Goal: Task Accomplishment & Management: Complete application form

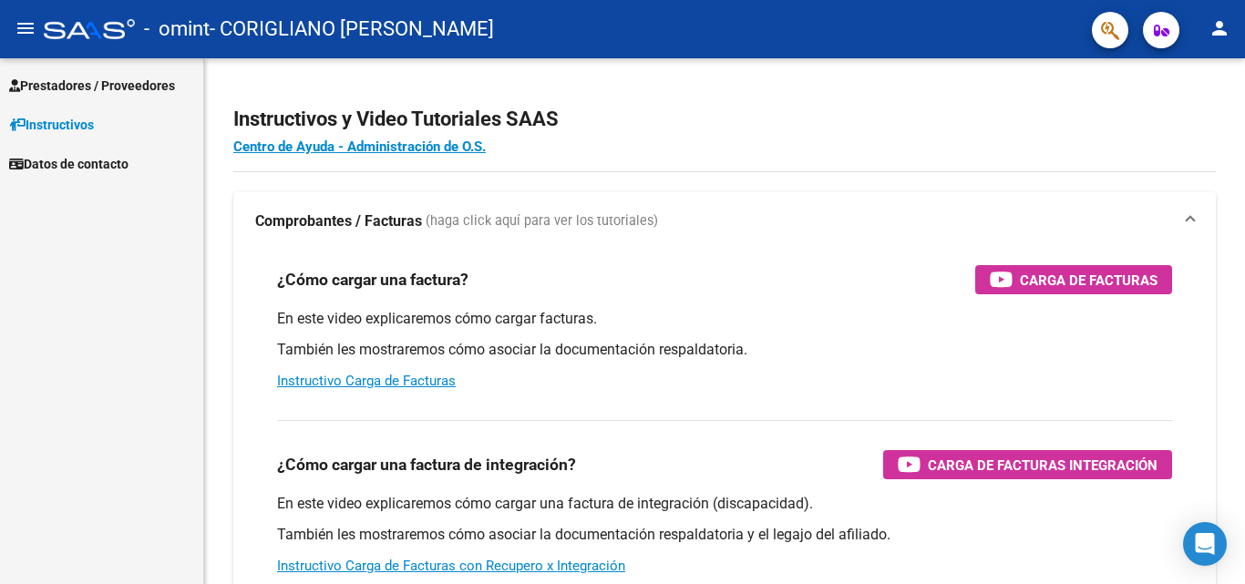
click at [67, 82] on span "Prestadores / Proveedores" at bounding box center [92, 86] width 166 height 20
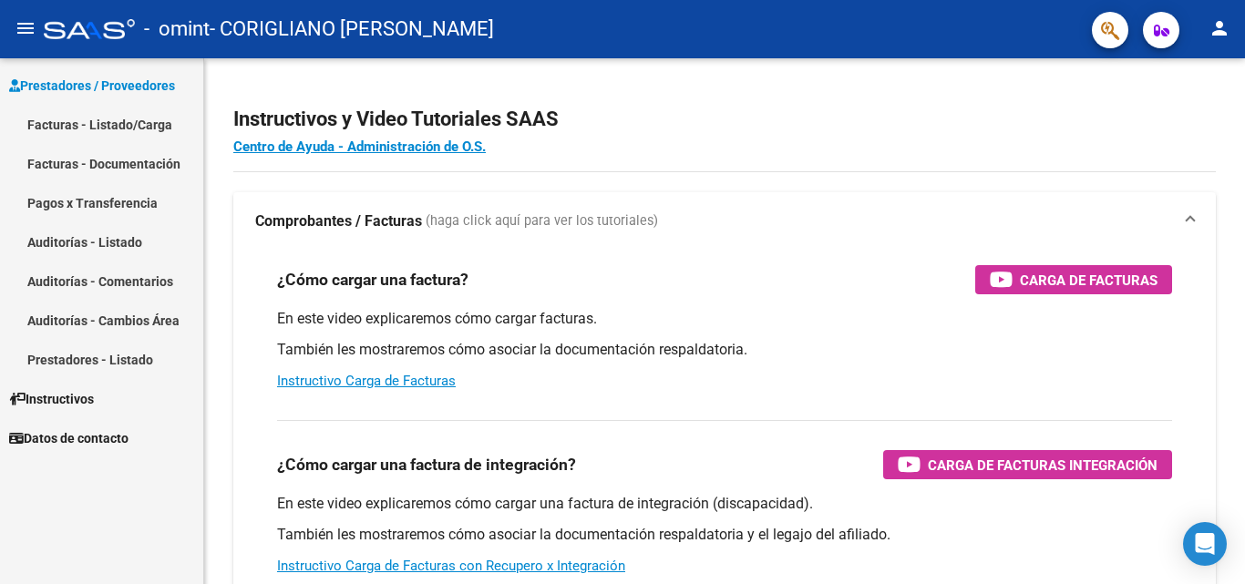
click at [103, 359] on link "Prestadores - Listado" at bounding box center [101, 359] width 203 height 39
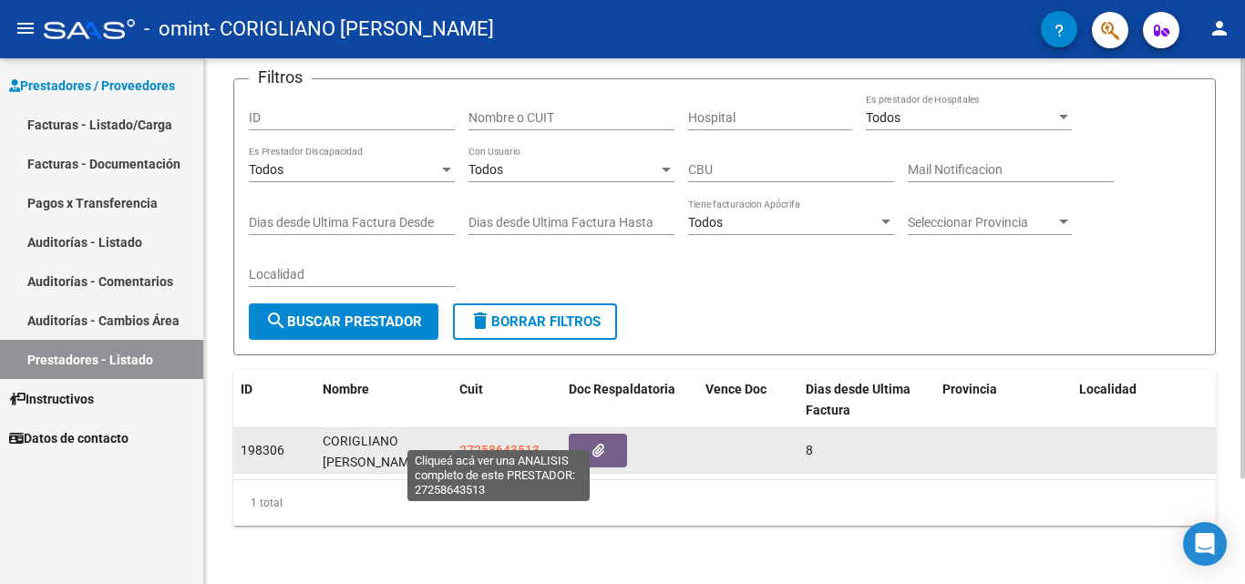
click at [505, 443] on span "27258643513" at bounding box center [499, 450] width 80 height 15
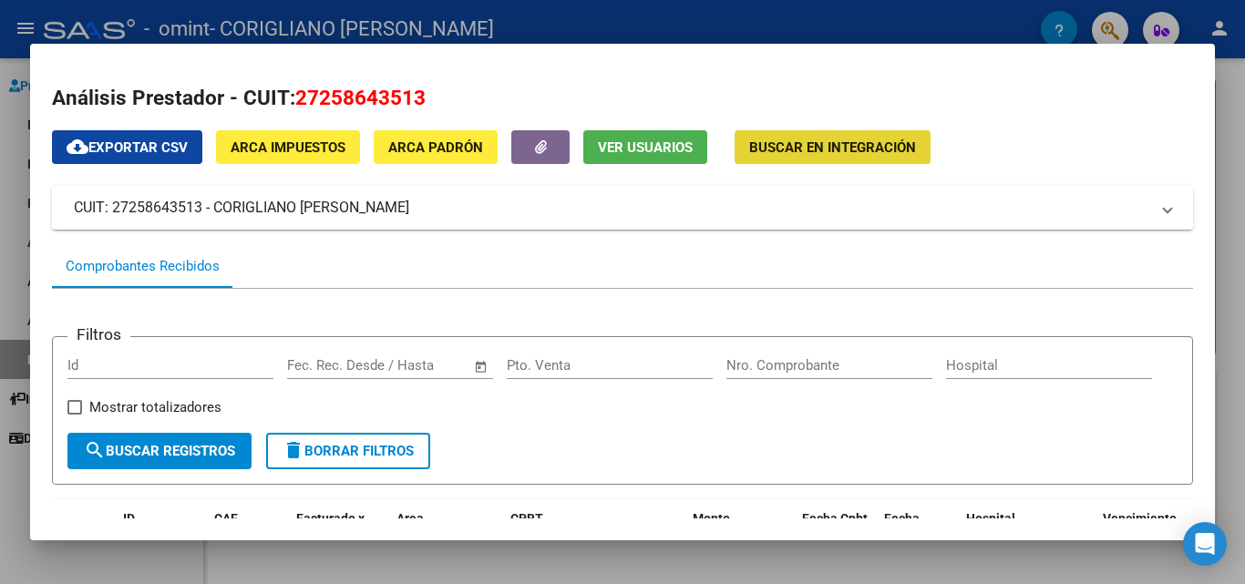
click at [835, 152] on span "Buscar en Integración" at bounding box center [832, 147] width 167 height 16
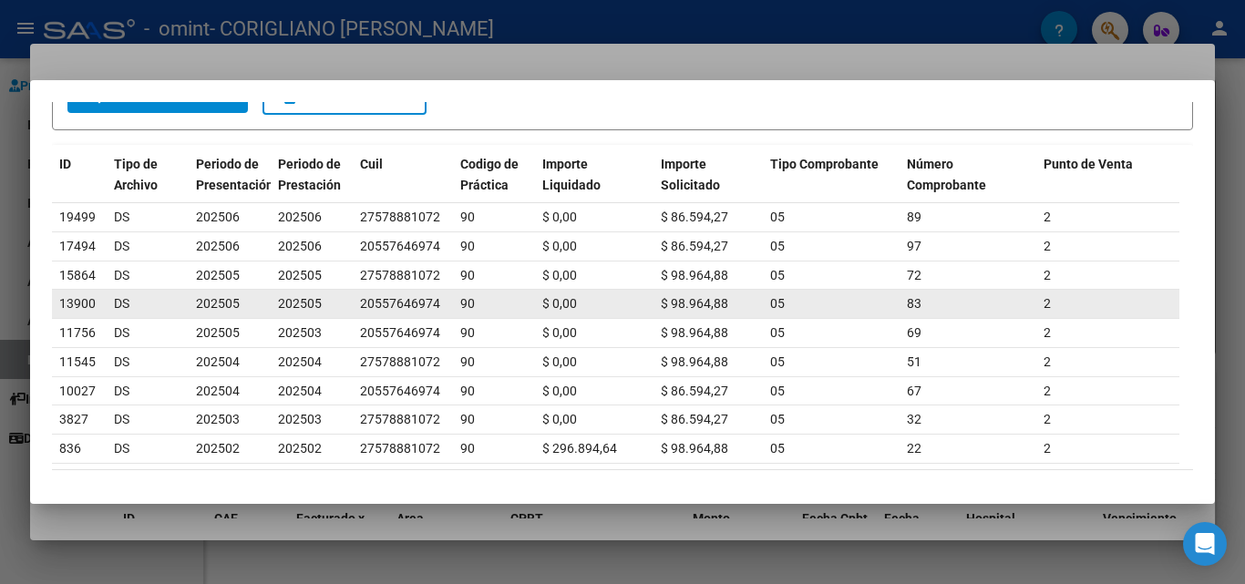
scroll to position [132, 0]
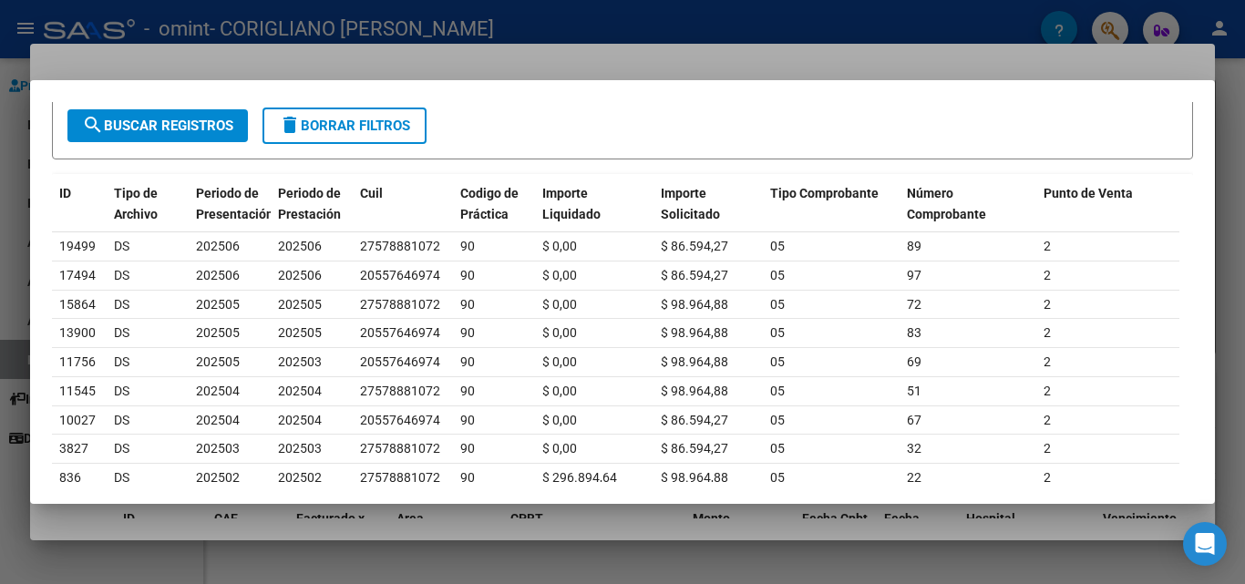
click at [814, 65] on div at bounding box center [622, 292] width 1245 height 584
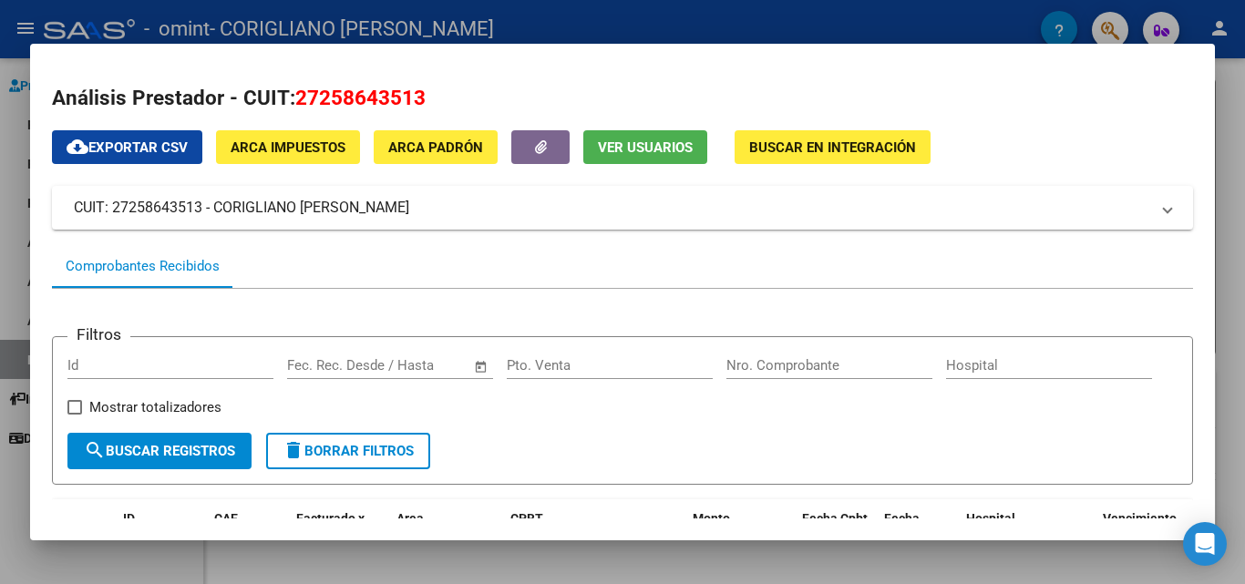
click at [938, 29] on div at bounding box center [622, 292] width 1245 height 584
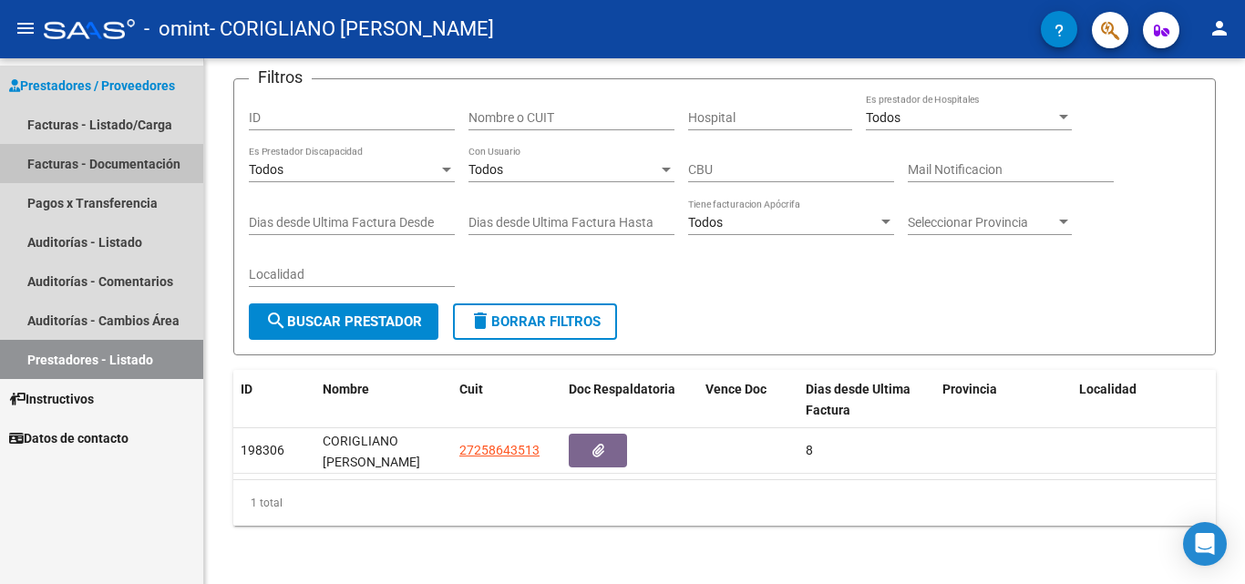
click at [138, 164] on link "Facturas - Documentación" at bounding box center [101, 163] width 203 height 39
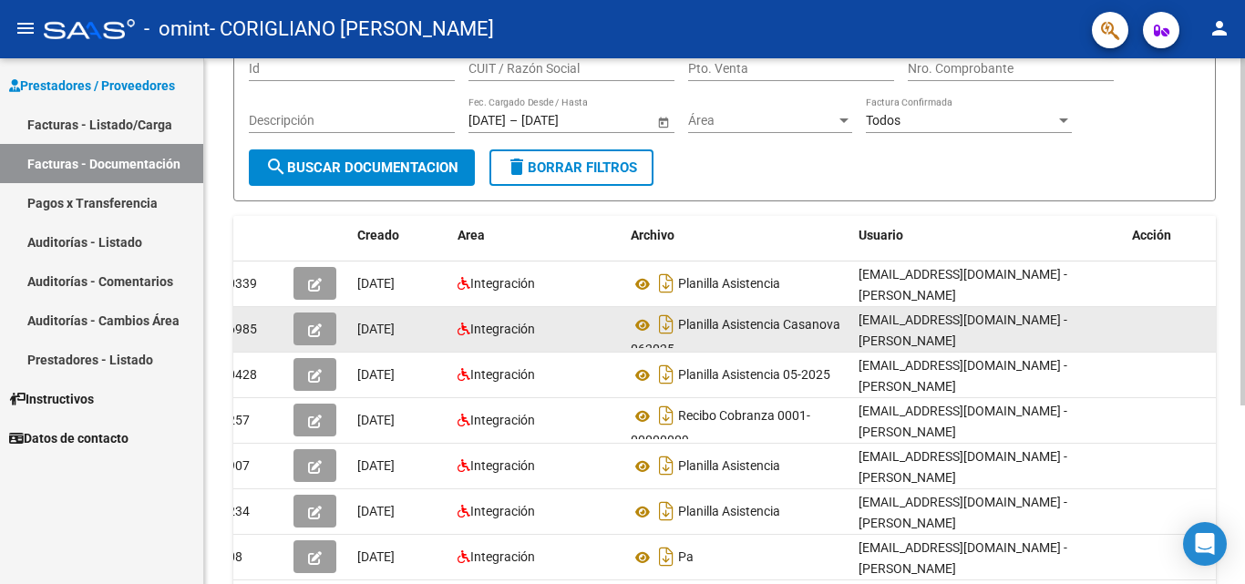
scroll to position [87, 0]
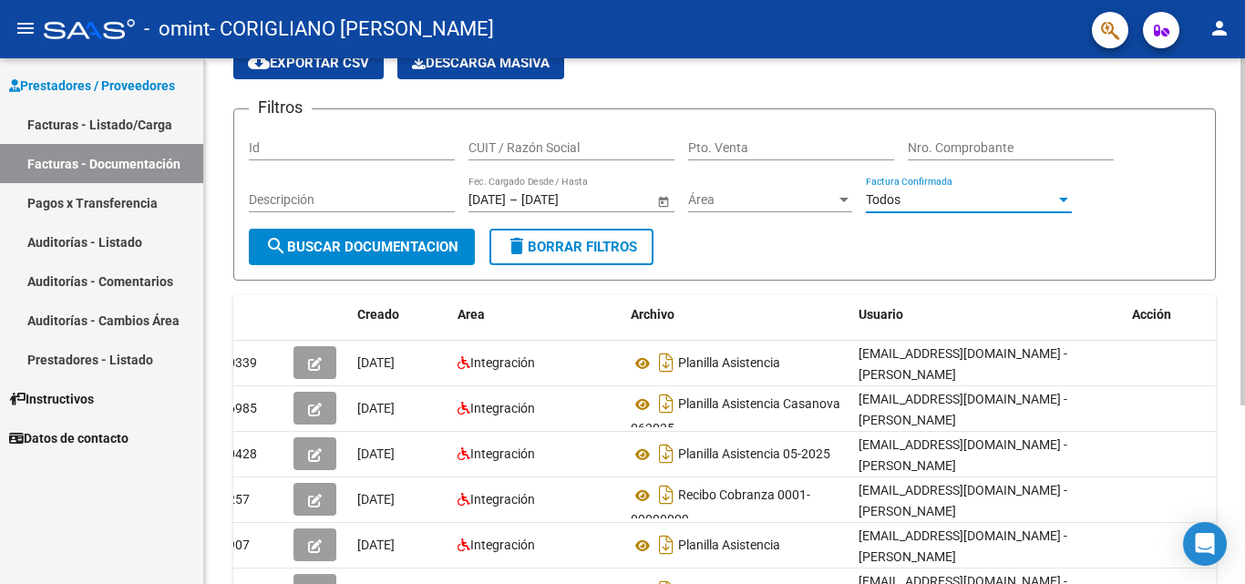
click at [893, 203] on span "Todos" at bounding box center [883, 199] width 35 height 15
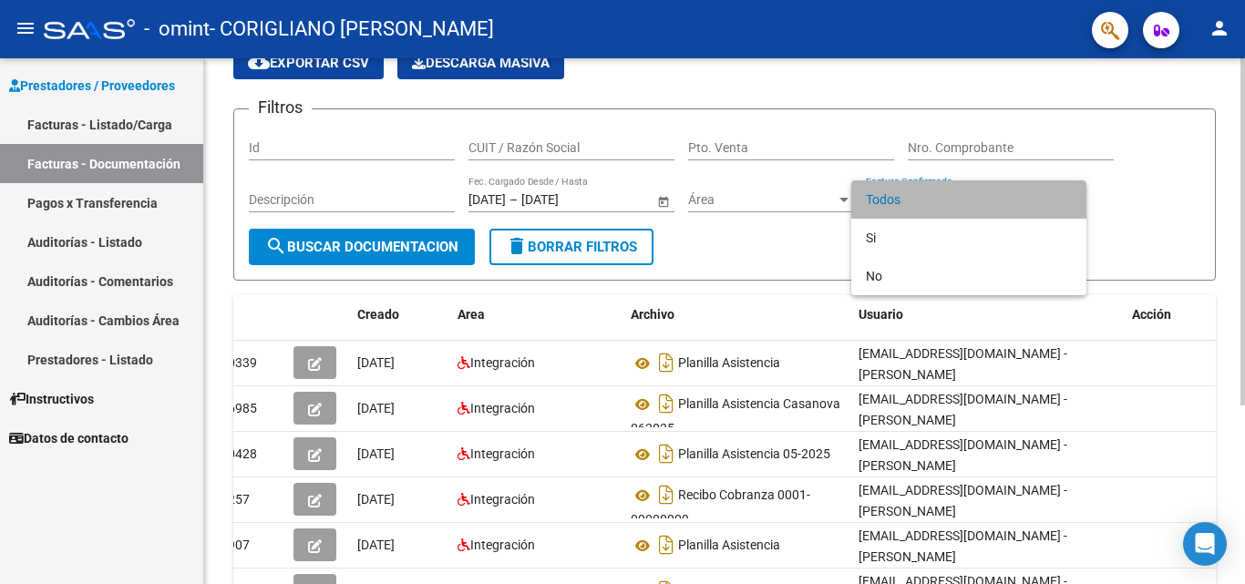
click at [893, 203] on span "Todos" at bounding box center [969, 199] width 206 height 38
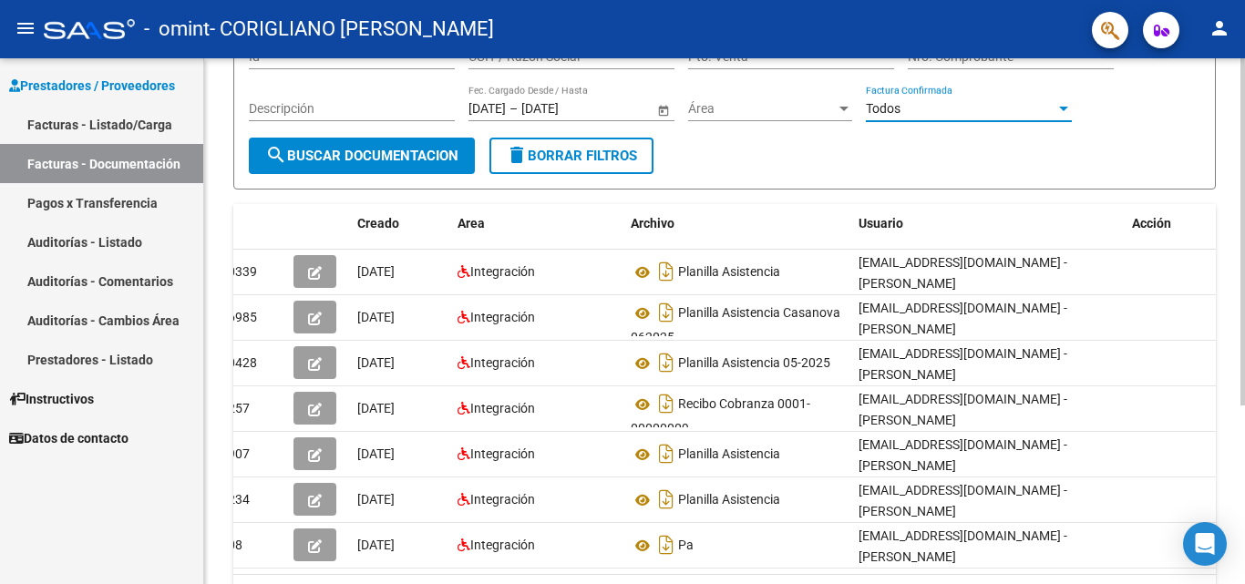
scroll to position [270, 0]
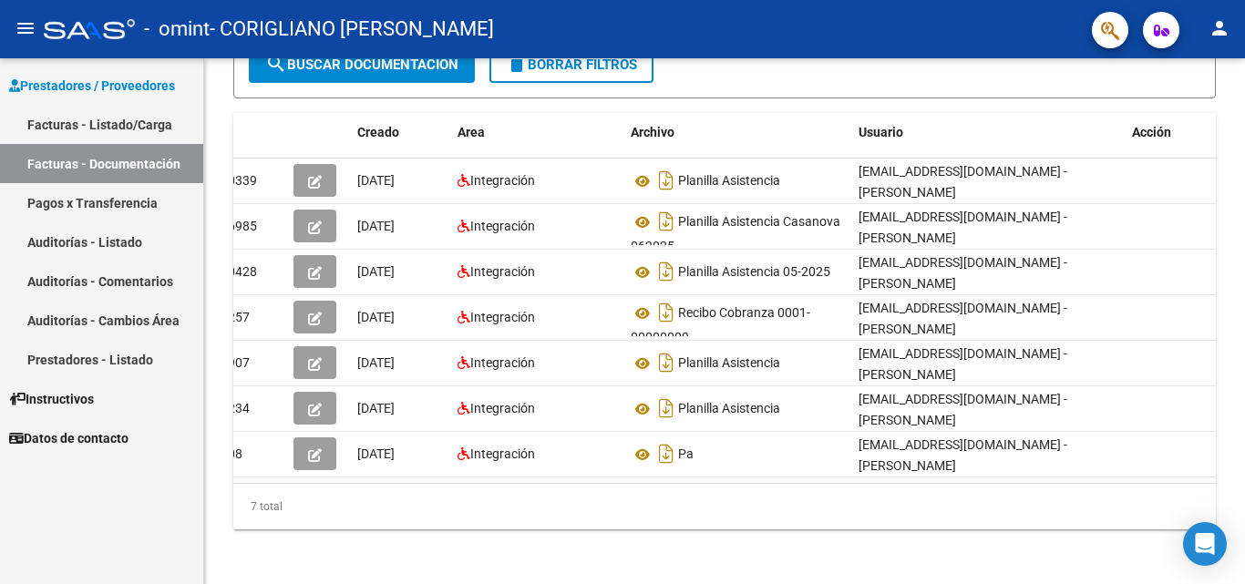
click at [133, 127] on link "Facturas - Listado/Carga" at bounding box center [101, 124] width 203 height 39
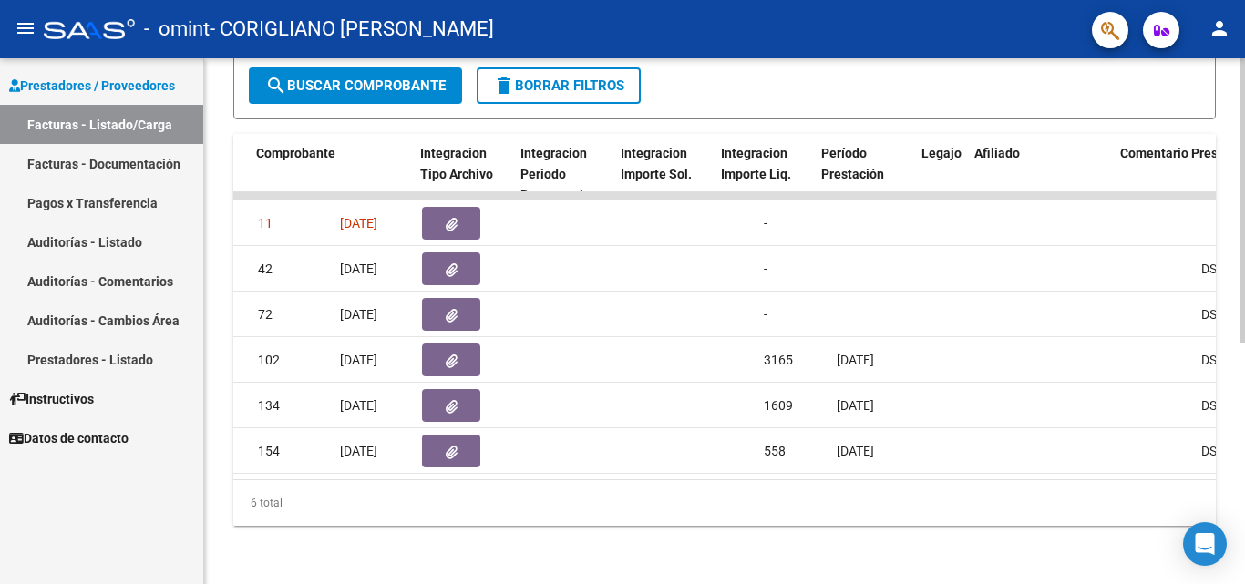
scroll to position [0, 1794]
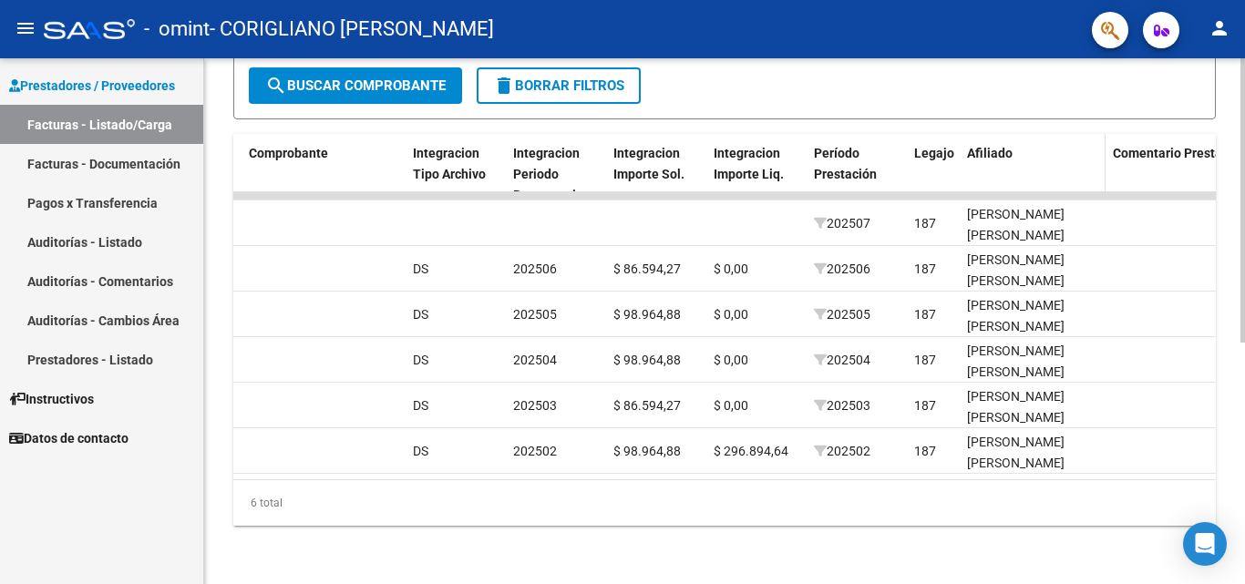
click at [976, 146] on span "Afiliado" at bounding box center [990, 153] width 46 height 15
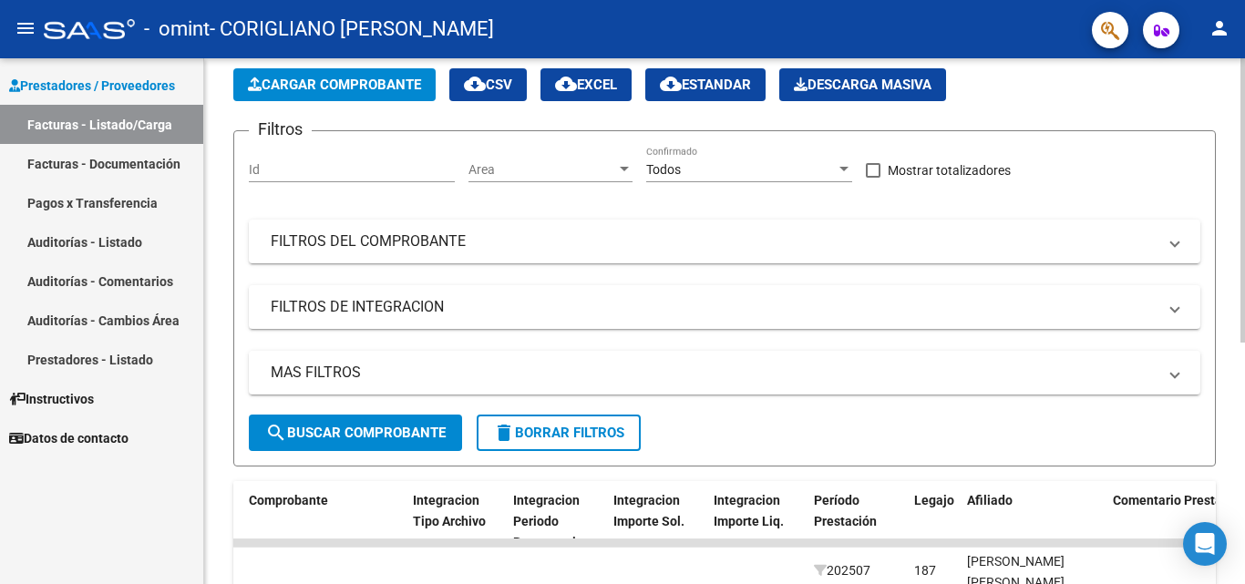
scroll to position [83, 0]
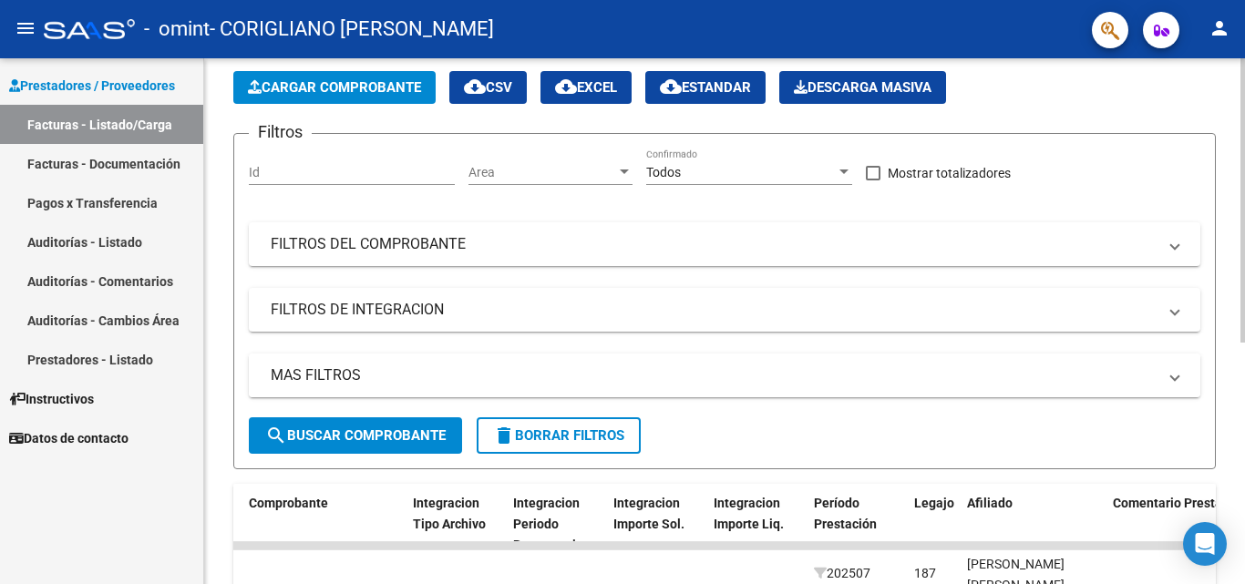
click at [748, 366] on mat-panel-title "MAS FILTROS" at bounding box center [714, 375] width 886 height 20
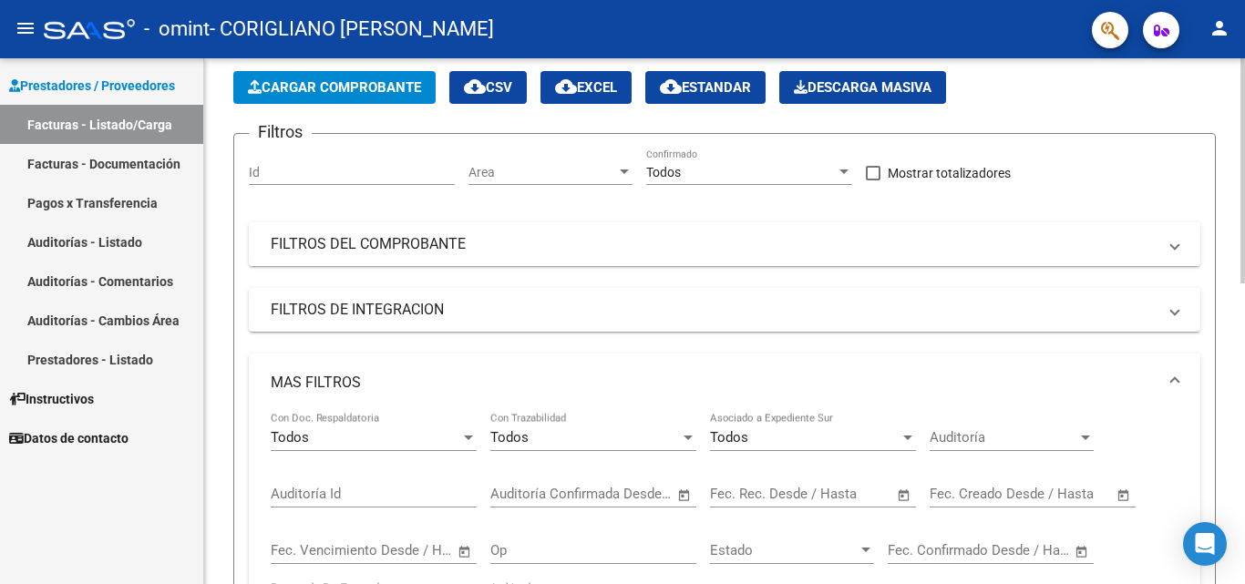
click at [646, 250] on mat-panel-title "FILTROS DEL COMPROBANTE" at bounding box center [714, 244] width 886 height 20
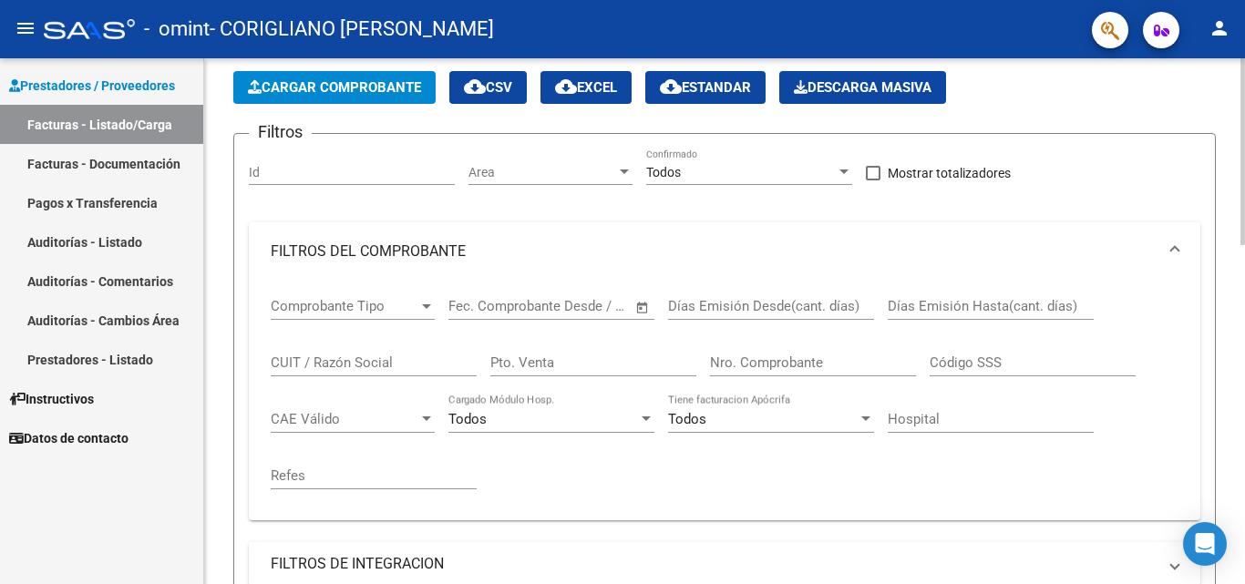
click at [955, 411] on input "Hospital" at bounding box center [990, 419] width 206 height 16
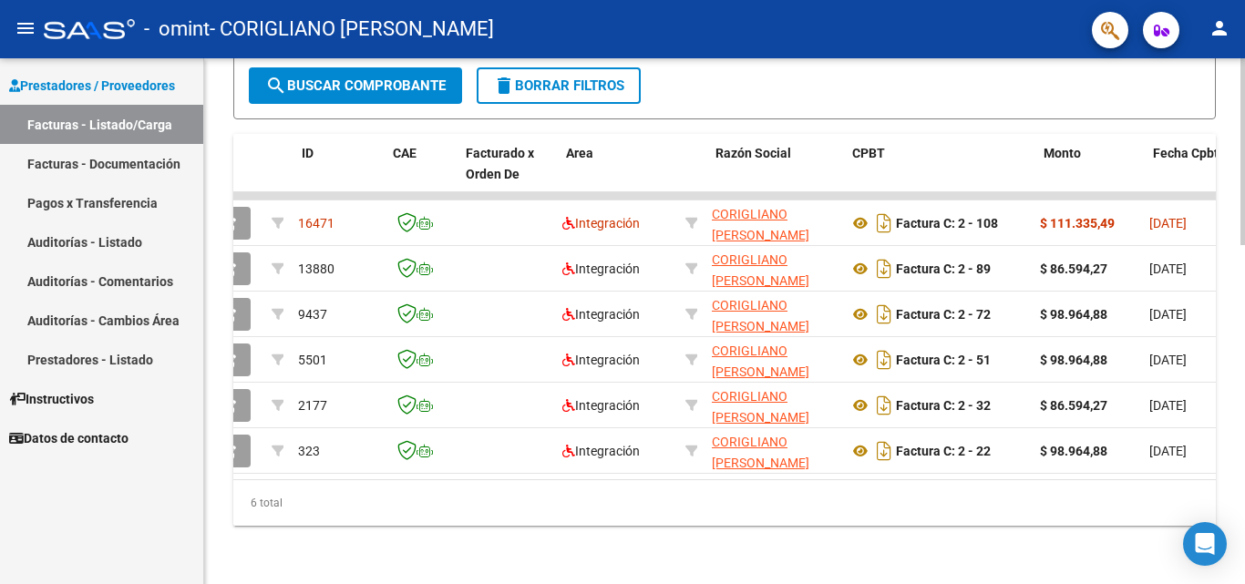
scroll to position [0, 0]
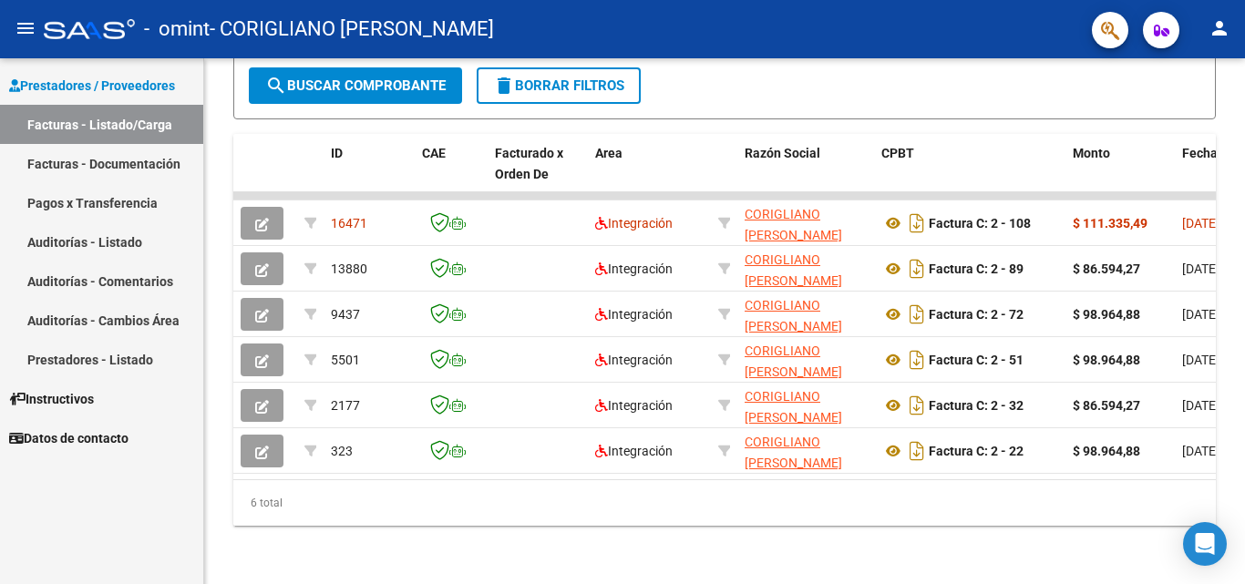
click at [121, 242] on link "Auditorías - Listado" at bounding box center [101, 241] width 203 height 39
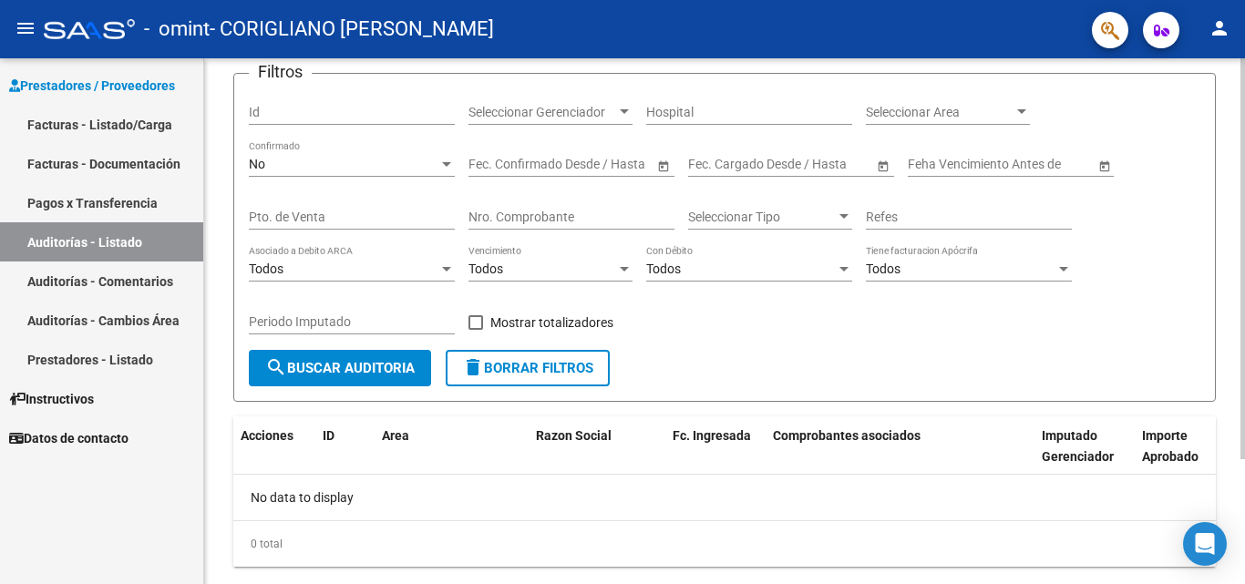
scroll to position [164, 0]
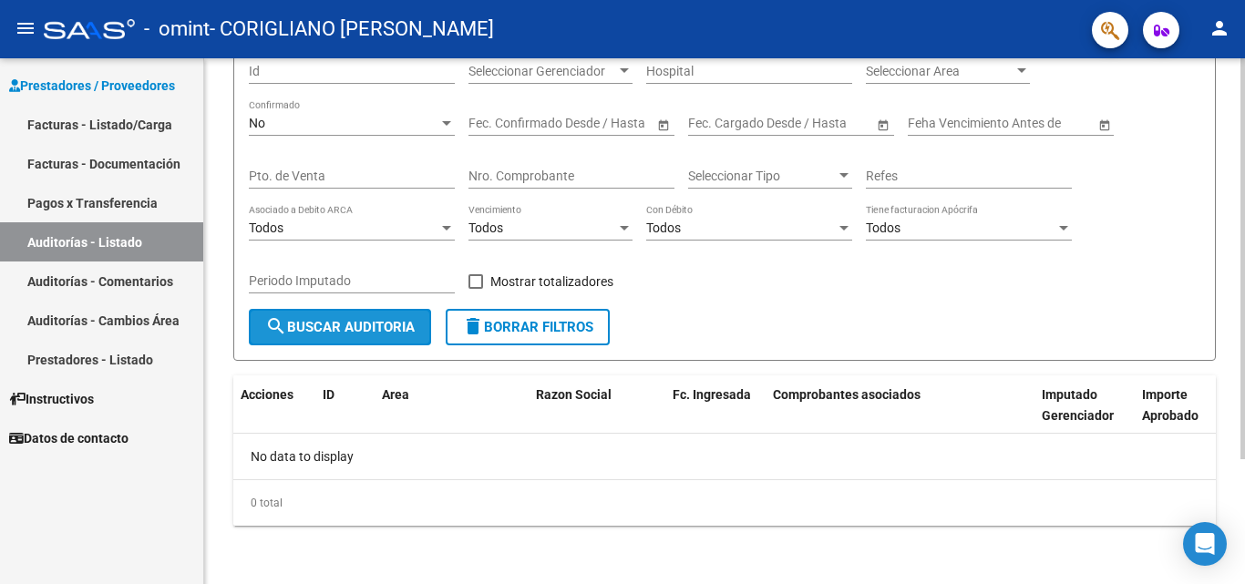
click at [323, 319] on span "search Buscar Auditoria" at bounding box center [339, 327] width 149 height 16
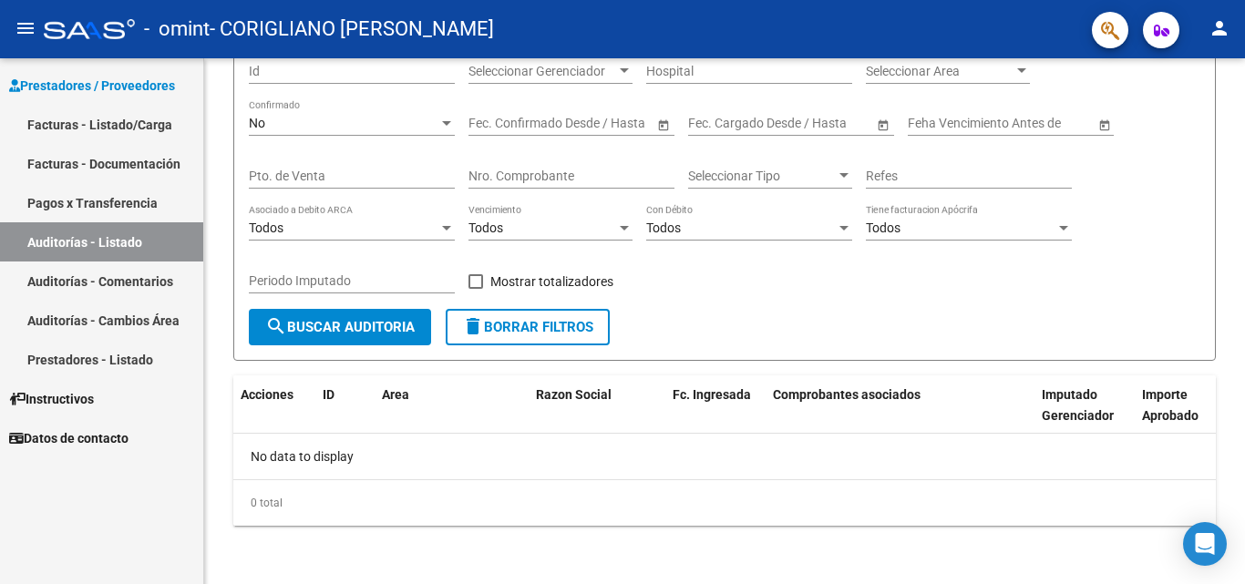
click at [113, 276] on link "Auditorías - Comentarios" at bounding box center [101, 280] width 203 height 39
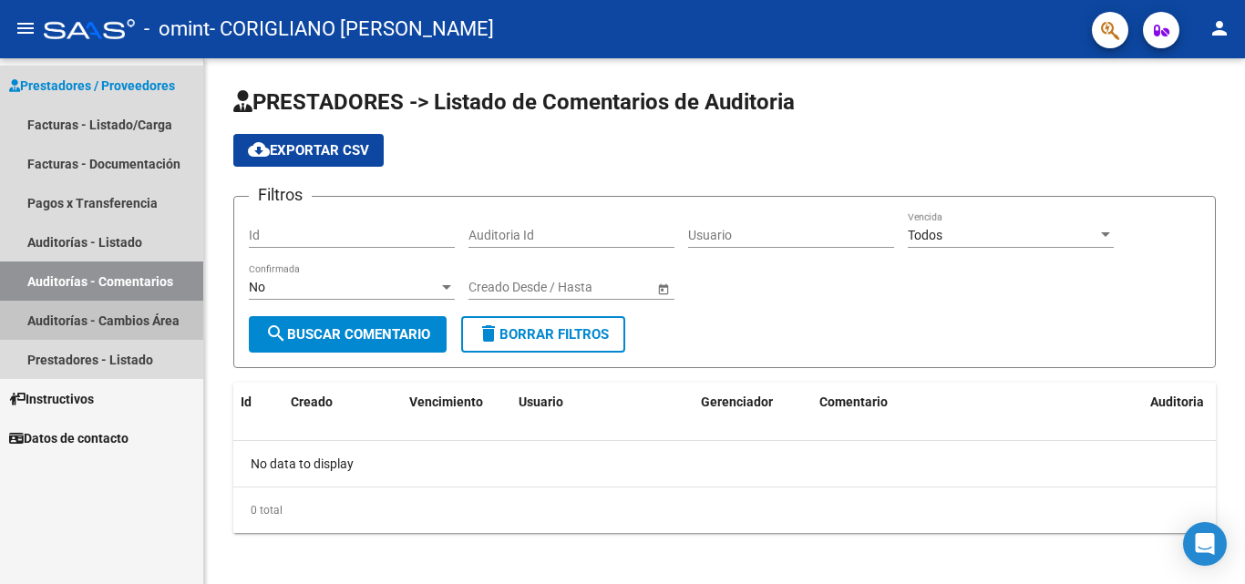
click at [116, 314] on link "Auditorías - Cambios Área" at bounding box center [101, 320] width 203 height 39
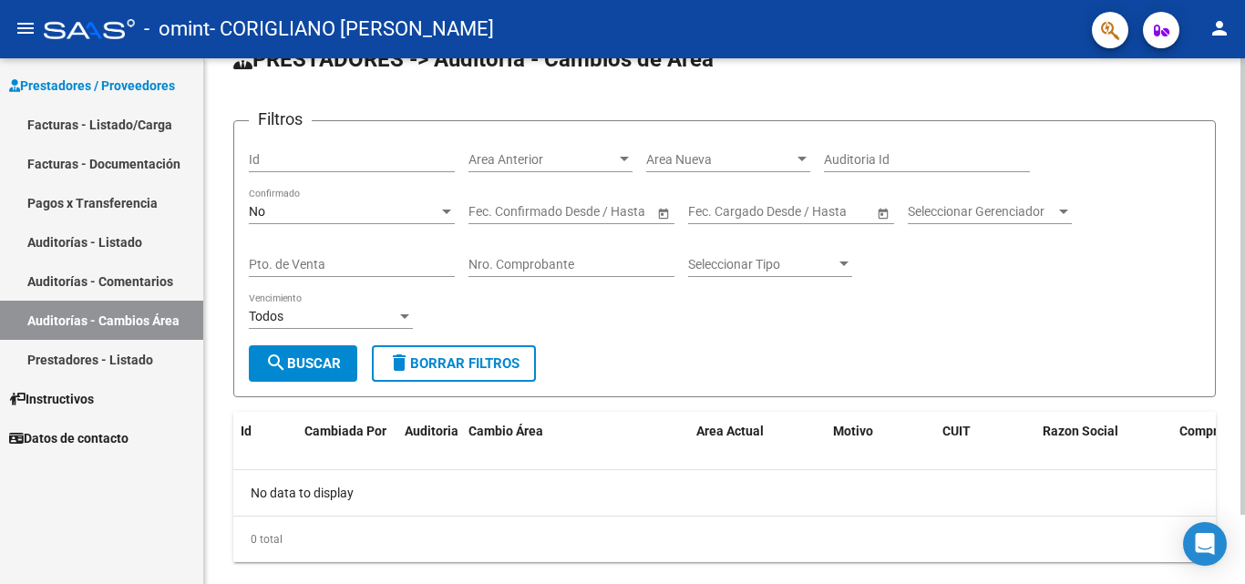
scroll to position [79, 0]
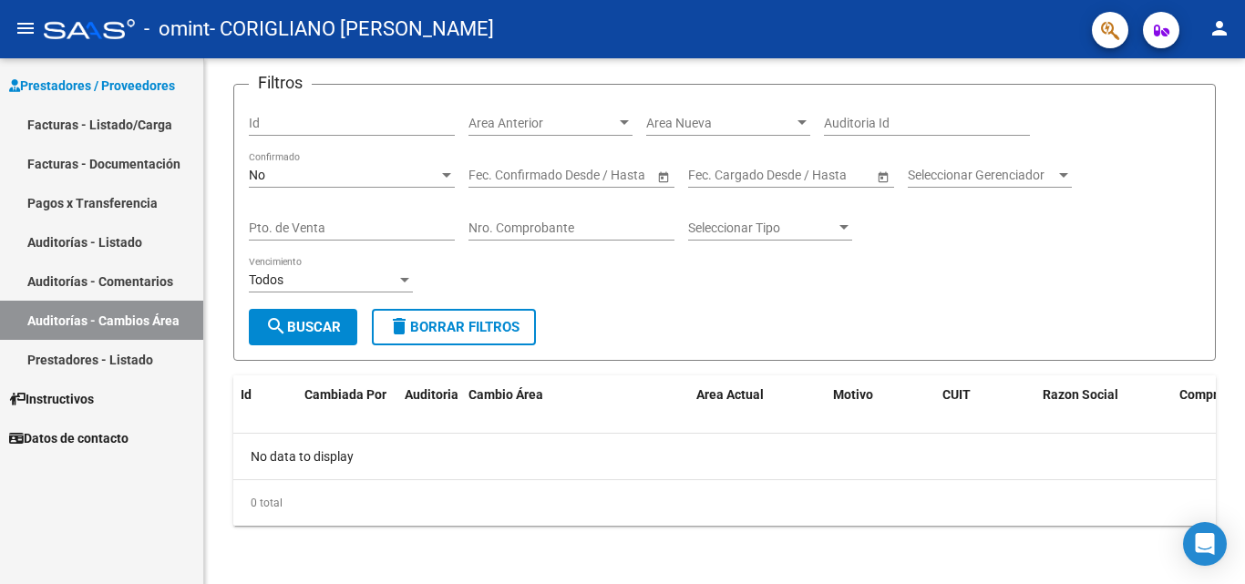
click at [114, 356] on link "Prestadores - Listado" at bounding box center [101, 359] width 203 height 39
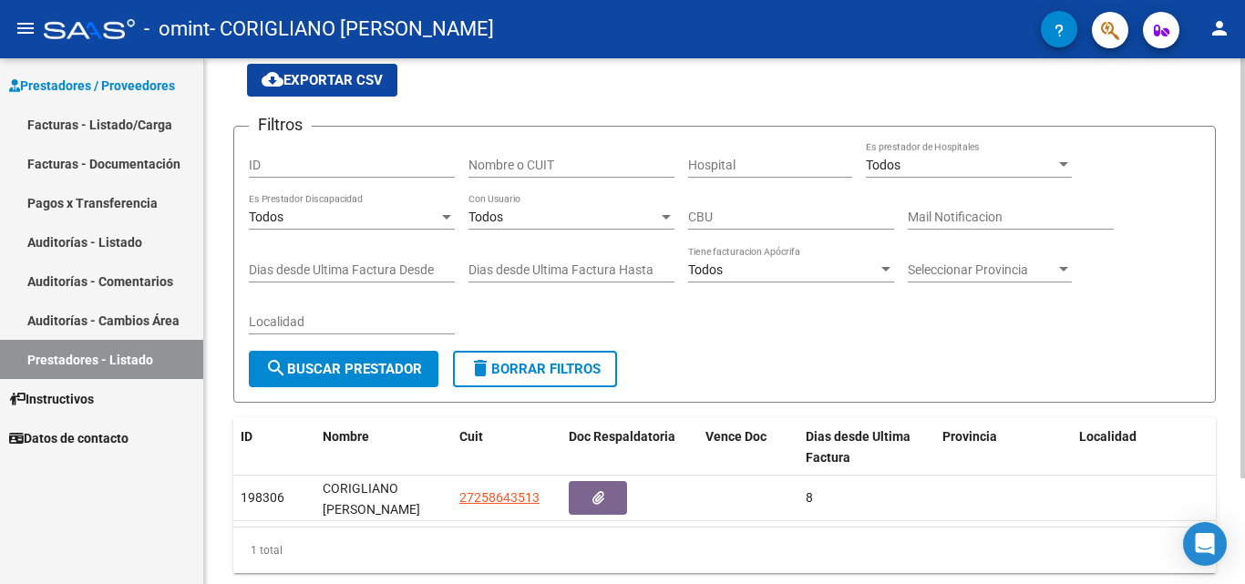
scroll to position [132, 0]
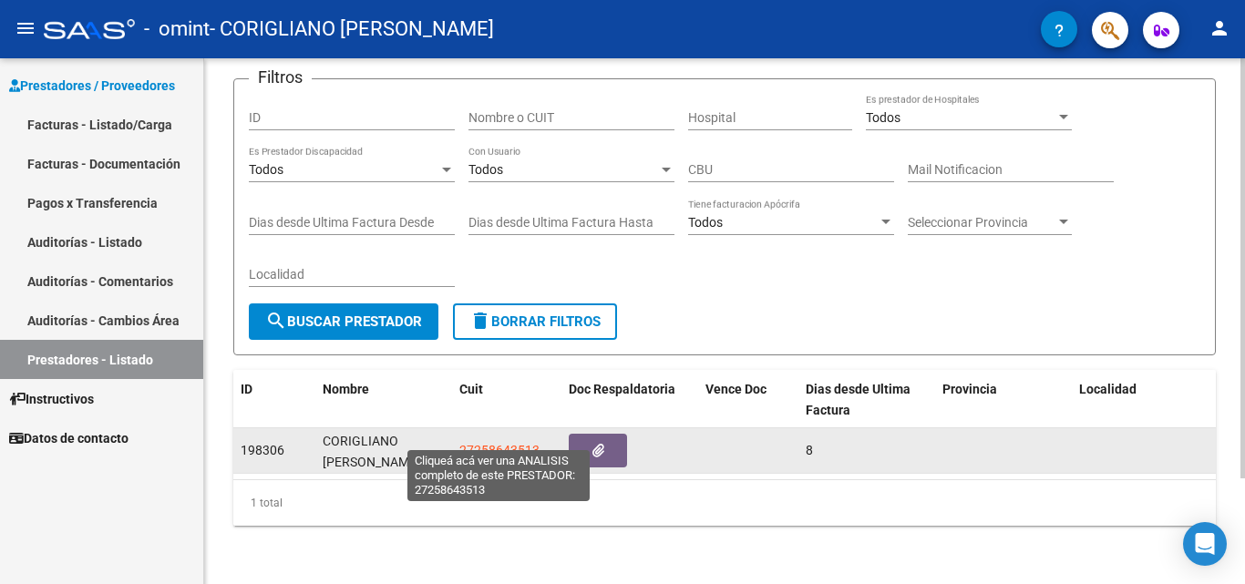
click at [496, 443] on span "27258643513" at bounding box center [499, 450] width 80 height 15
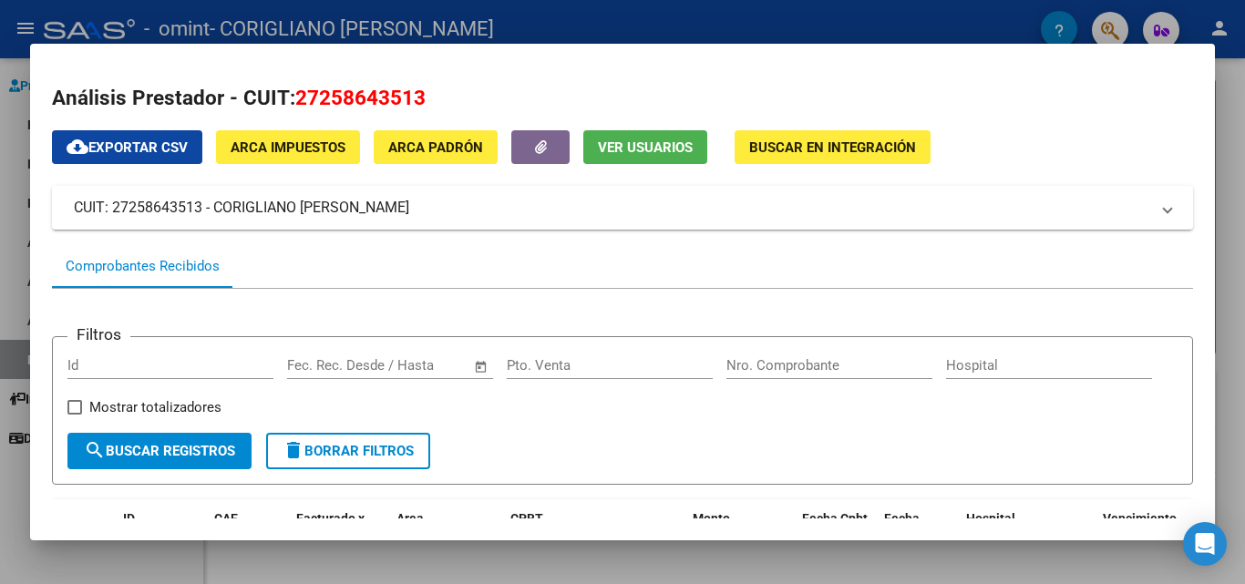
click at [174, 264] on div "Comprobantes Recibidos" at bounding box center [143, 266] width 154 height 21
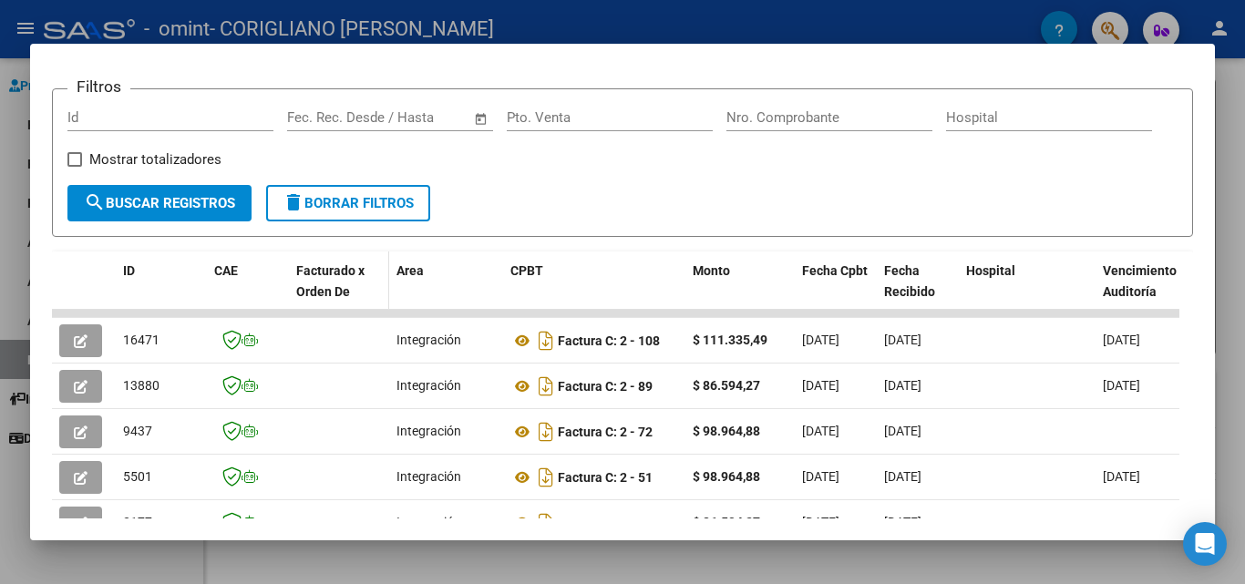
scroll to position [66, 0]
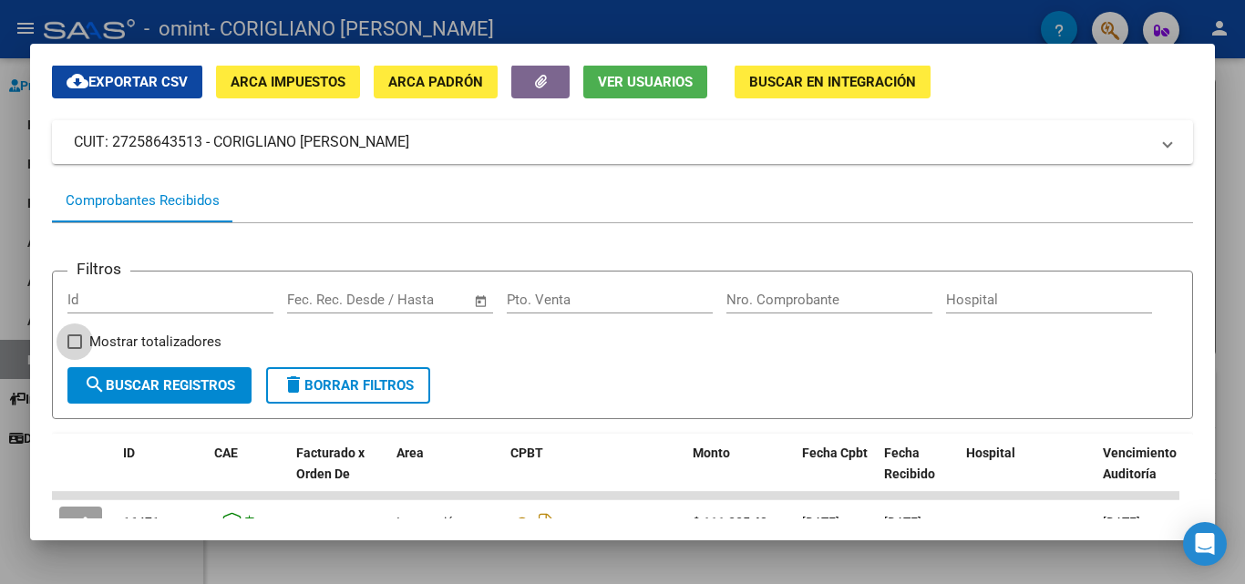
click at [221, 340] on span "Mostrar totalizadores" at bounding box center [155, 342] width 132 height 22
click at [75, 349] on input "Mostrar totalizadores" at bounding box center [74, 349] width 1 height 1
checkbox input "true"
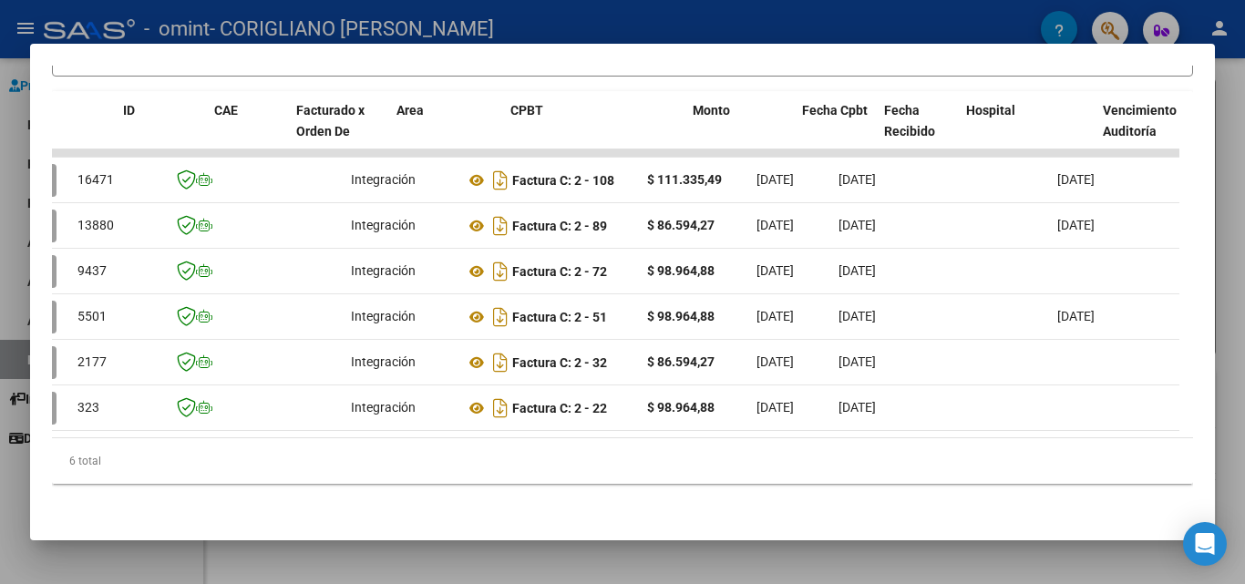
scroll to position [0, 0]
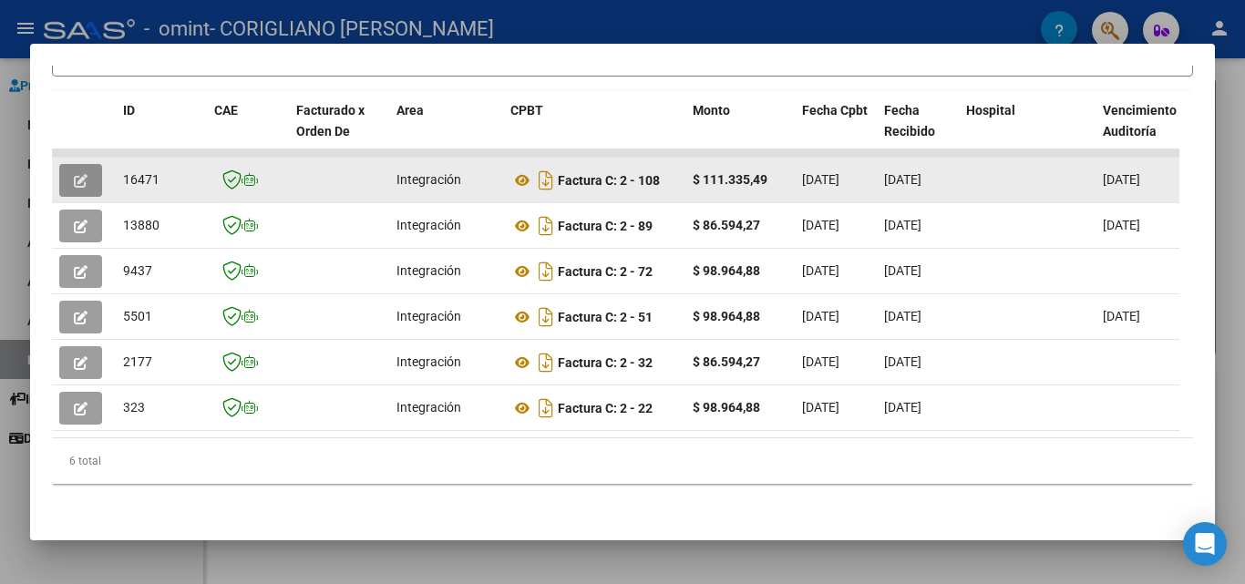
click at [72, 168] on button "button" at bounding box center [80, 180] width 43 height 33
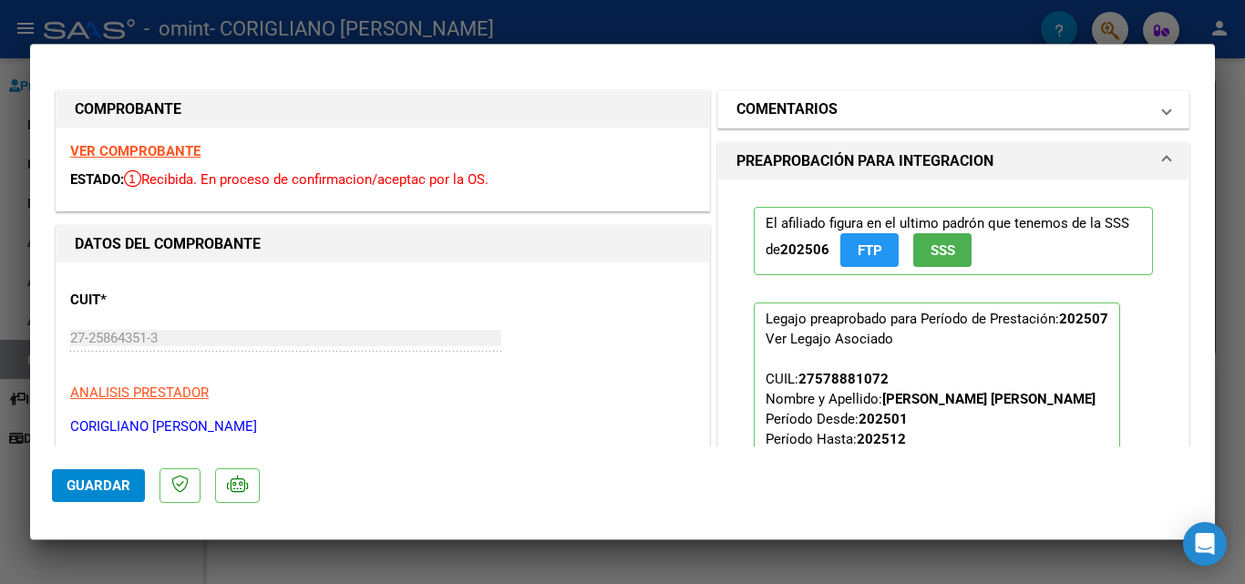
click at [770, 115] on h1 "COMENTARIOS" at bounding box center [786, 109] width 101 height 22
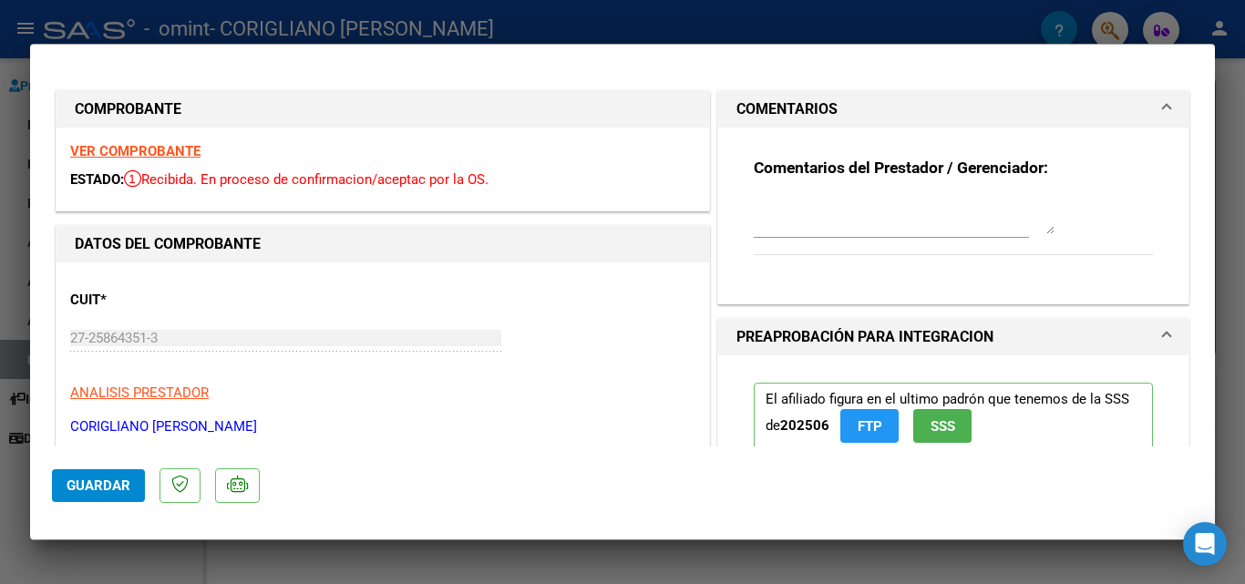
click at [778, 333] on h1 "PREAPROBACIÓN PARA INTEGRACION" at bounding box center [864, 337] width 257 height 22
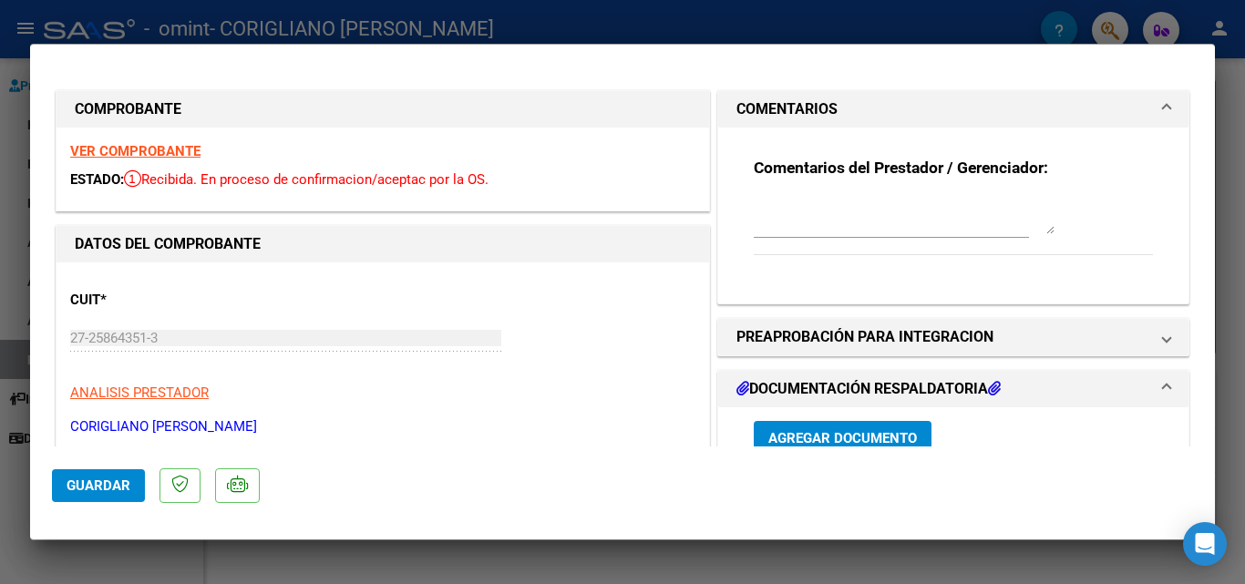
click at [997, 30] on div at bounding box center [622, 292] width 1245 height 584
type input "$ 0,00"
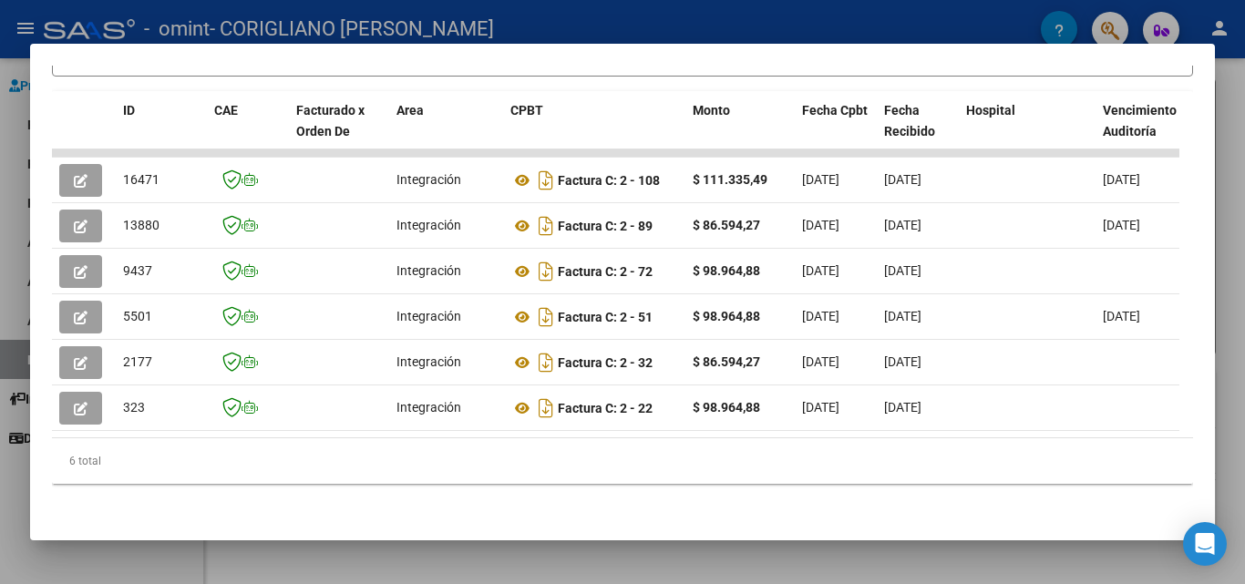
click at [848, 26] on div at bounding box center [622, 292] width 1245 height 584
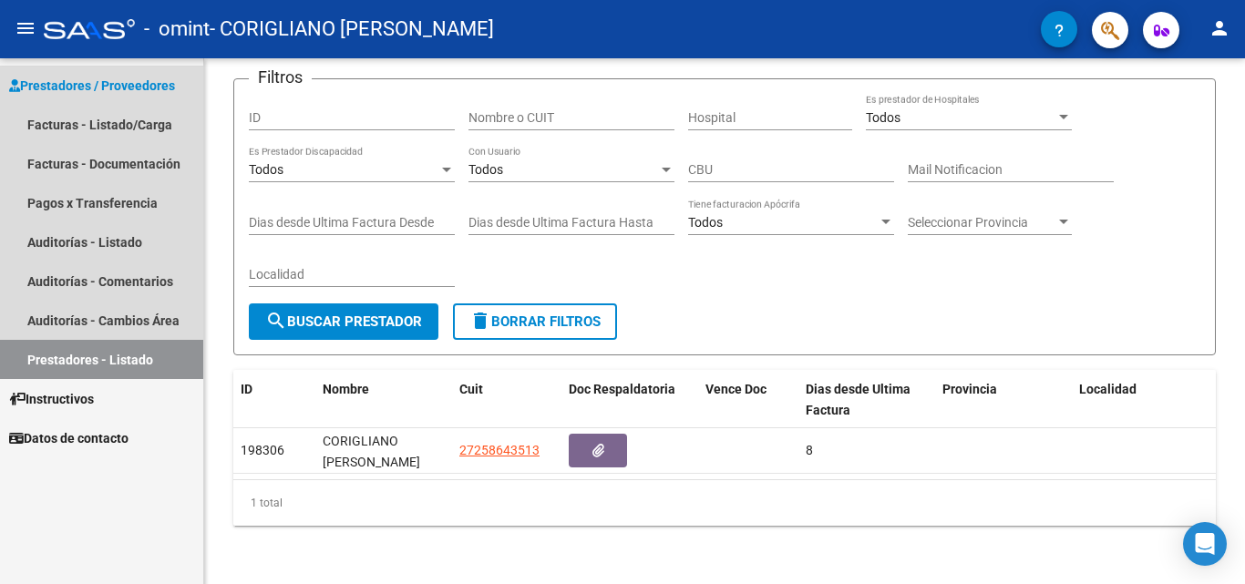
click at [97, 80] on span "Prestadores / Proveedores" at bounding box center [92, 86] width 166 height 20
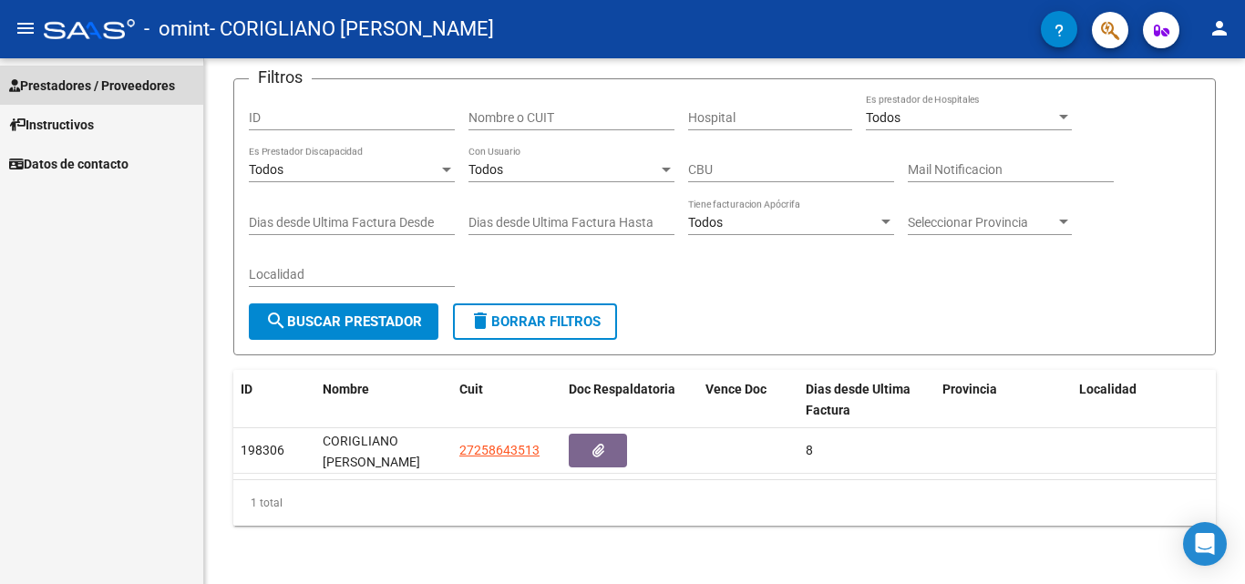
click at [97, 80] on span "Prestadores / Proveedores" at bounding box center [92, 86] width 166 height 20
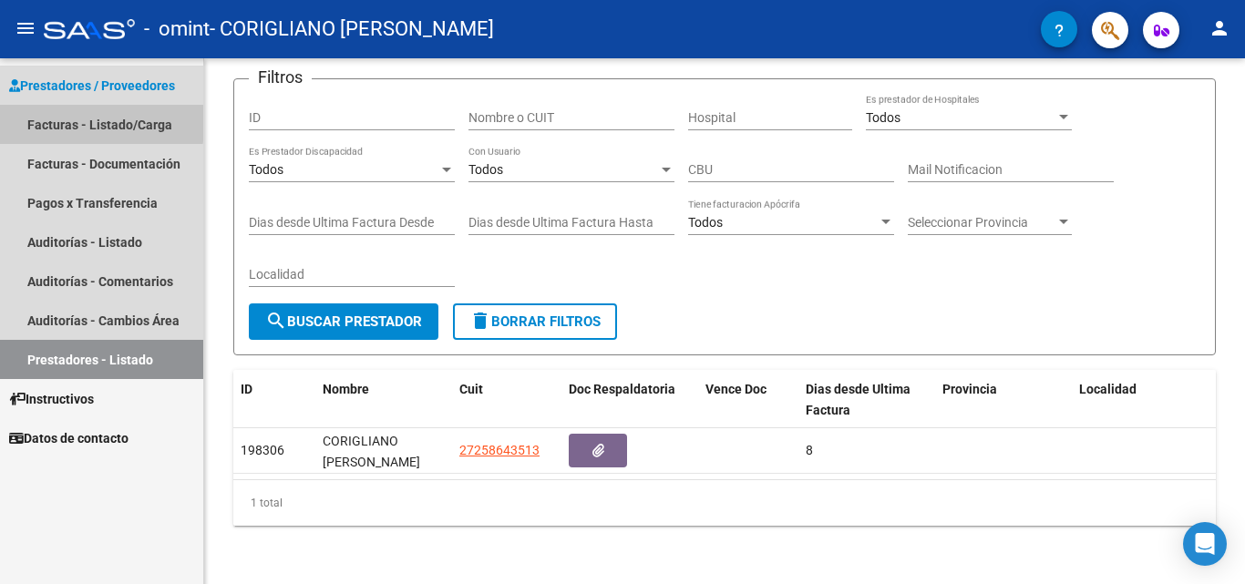
click at [95, 122] on link "Facturas - Listado/Carga" at bounding box center [101, 124] width 203 height 39
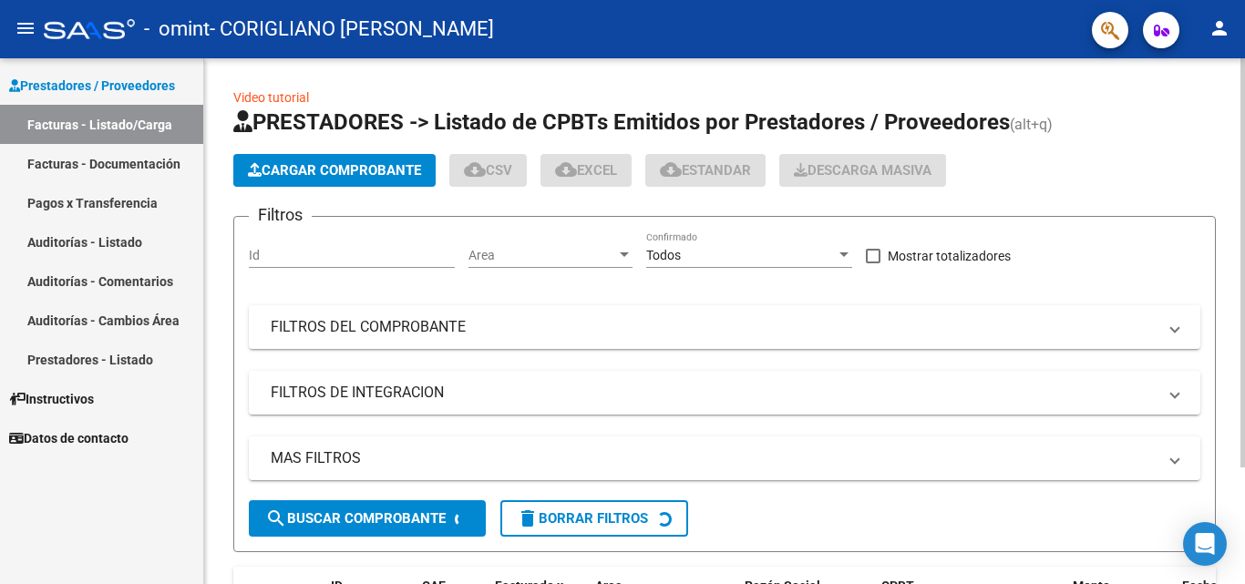
click at [318, 169] on span "Cargar Comprobante" at bounding box center [334, 170] width 173 height 16
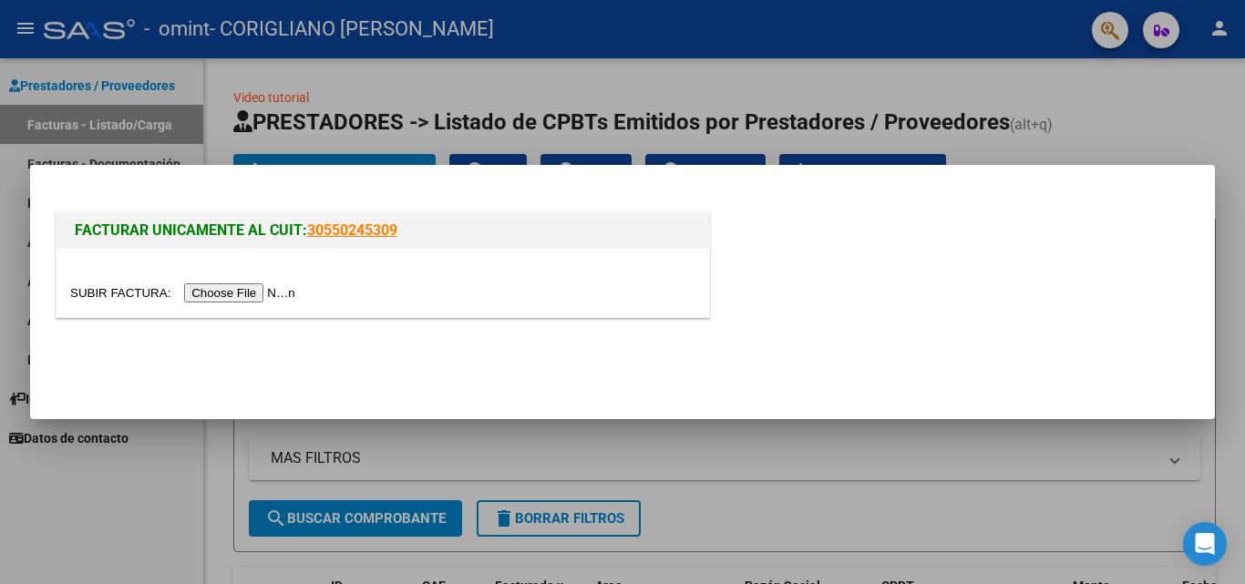
click at [333, 230] on link "30550245309" at bounding box center [352, 229] width 90 height 17
click at [359, 85] on div at bounding box center [622, 292] width 1245 height 584
